Goal: Information Seeking & Learning: Understand process/instructions

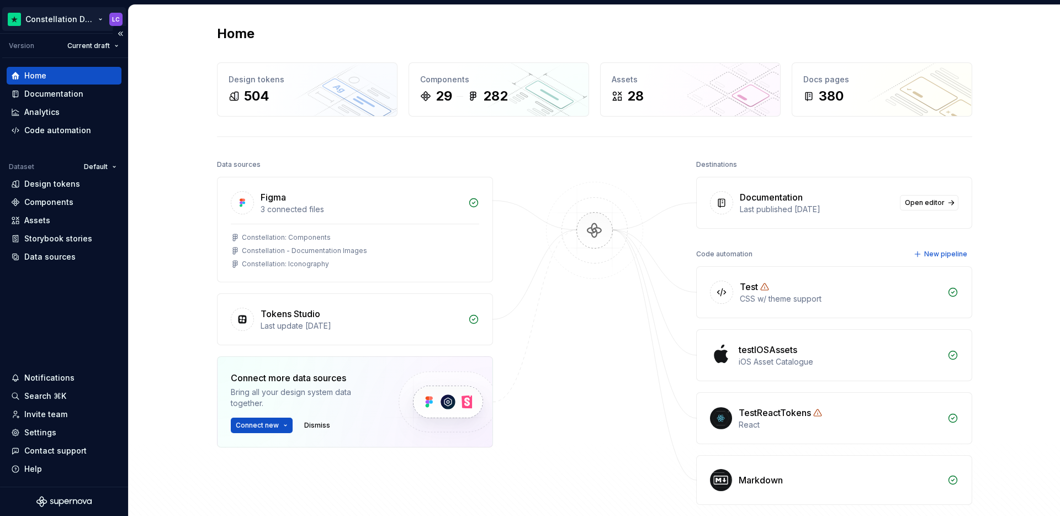
click at [56, 22] on html "Constellation Design System LC Version Current draft Home Documentation Analyti…" at bounding box center [530, 258] width 1060 height 516
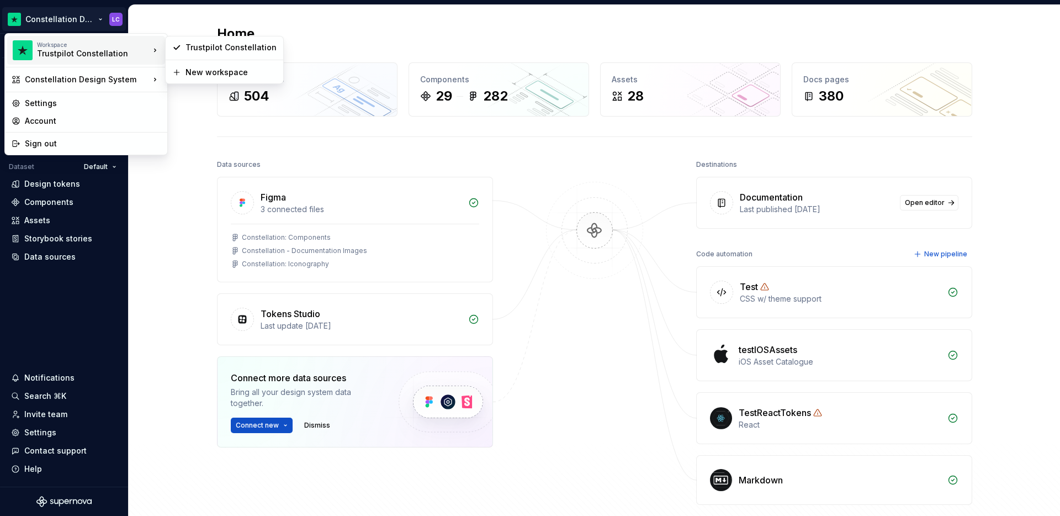
click at [64, 42] on div "Workspace" at bounding box center [93, 44] width 113 height 7
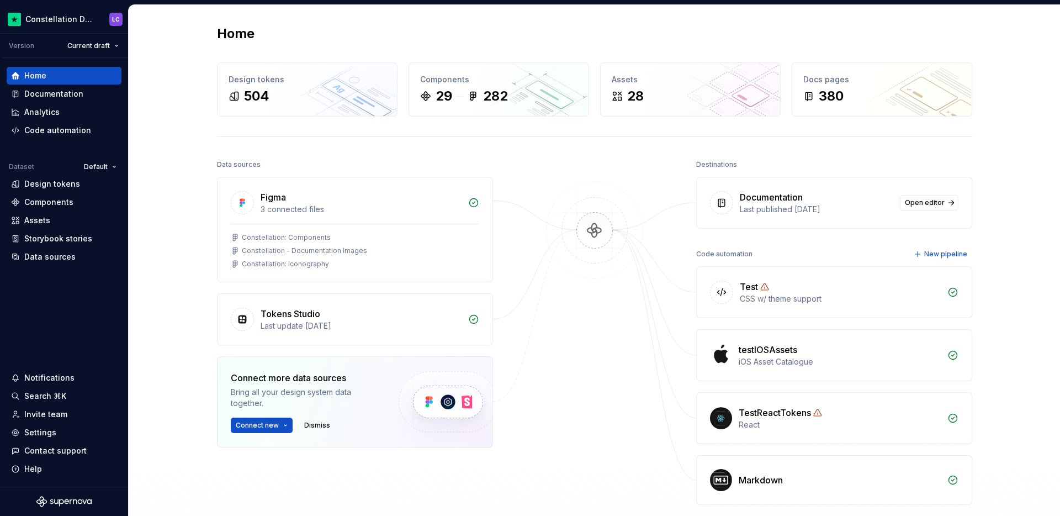
click at [546, 52] on html "Constellation Design System LC Version Current draft Home Documentation Analyti…" at bounding box center [530, 258] width 1060 height 516
click at [59, 94] on div "Documentation" at bounding box center [53, 93] width 59 height 11
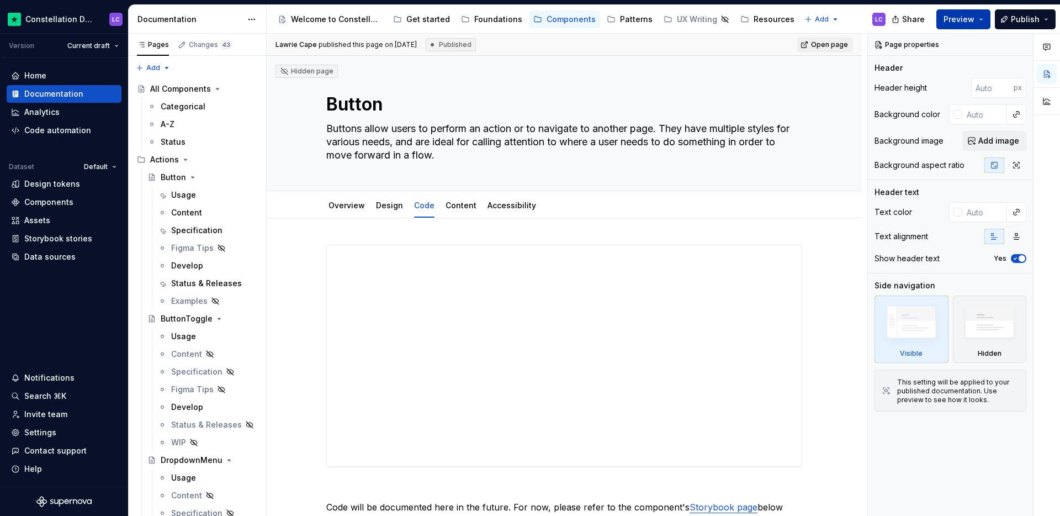
click at [960, 20] on span "Preview" at bounding box center [959, 19] width 31 height 11
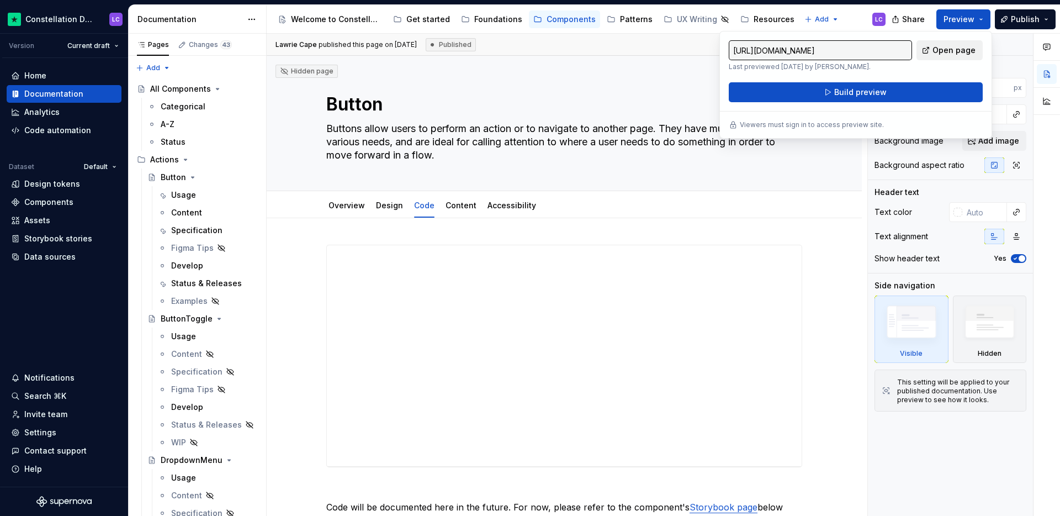
click at [937, 48] on span "Open page" at bounding box center [954, 50] width 43 height 11
type textarea "*"
